Goal: Task Accomplishment & Management: Use online tool/utility

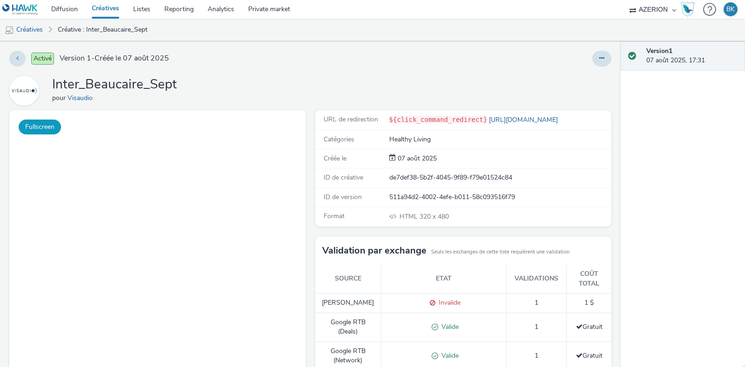
click at [47, 125] on button "Fullscreen" at bounding box center [40, 127] width 42 height 15
